Goal: Navigation & Orientation: Find specific page/section

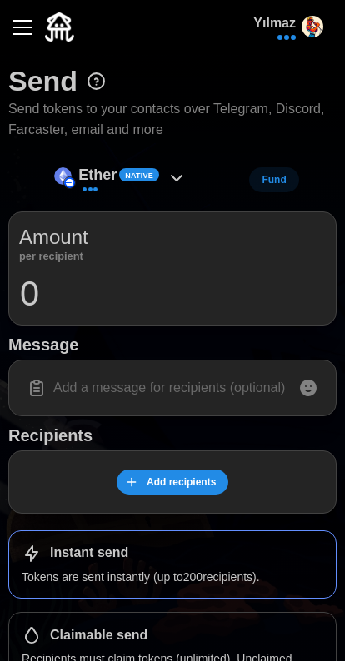
click at [22, 31] on button "button" at bounding box center [22, 27] width 28 height 28
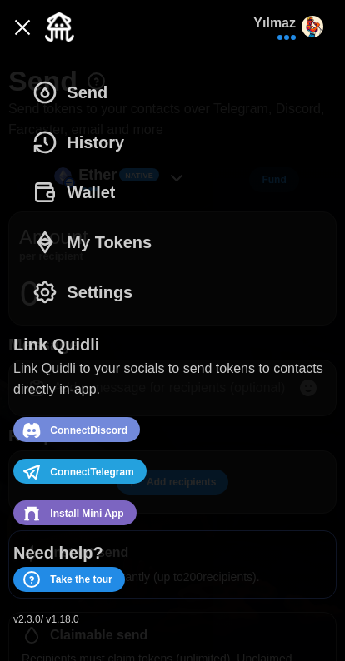
click at [142, 145] on button "History" at bounding box center [82, 142] width 138 height 50
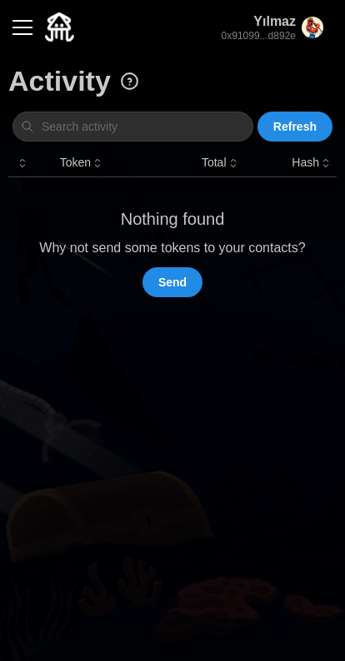
click at [34, 24] on button "button" at bounding box center [22, 27] width 28 height 28
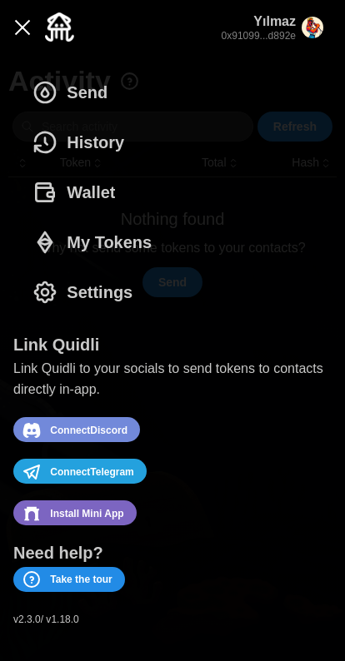
click at [44, 186] on icon "dots" at bounding box center [45, 192] width 27 height 27
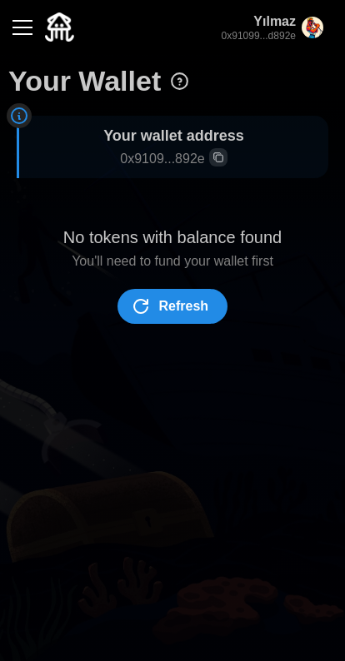
click at [33, 20] on button "button" at bounding box center [22, 27] width 28 height 28
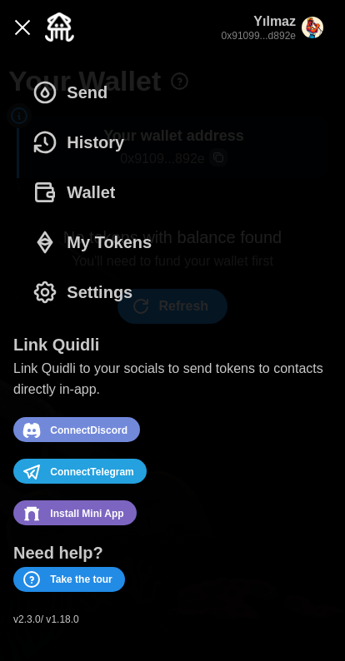
click at [57, 82] on icon "dots" at bounding box center [45, 92] width 27 height 27
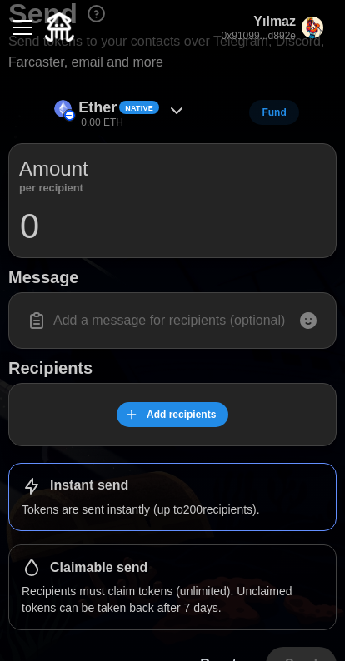
scroll to position [92, 0]
